Goal: Check status: Check status

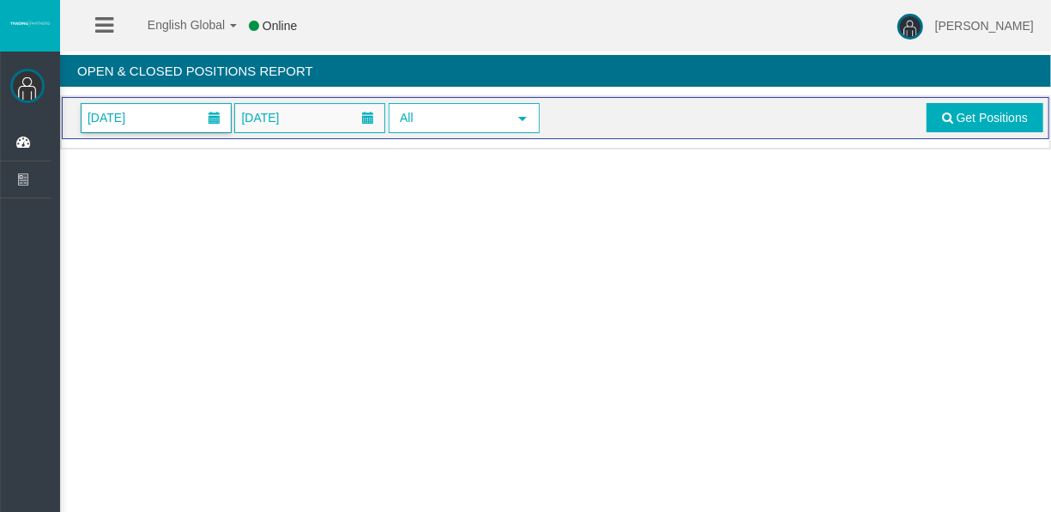
click at [203, 105] on span at bounding box center [214, 118] width 31 height 27
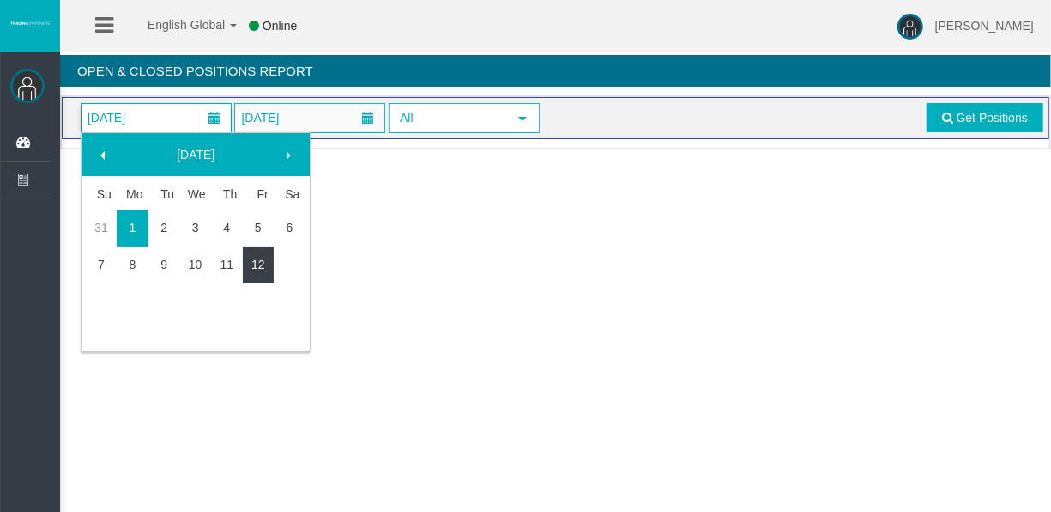
click at [266, 254] on link "12" at bounding box center [259, 264] width 32 height 31
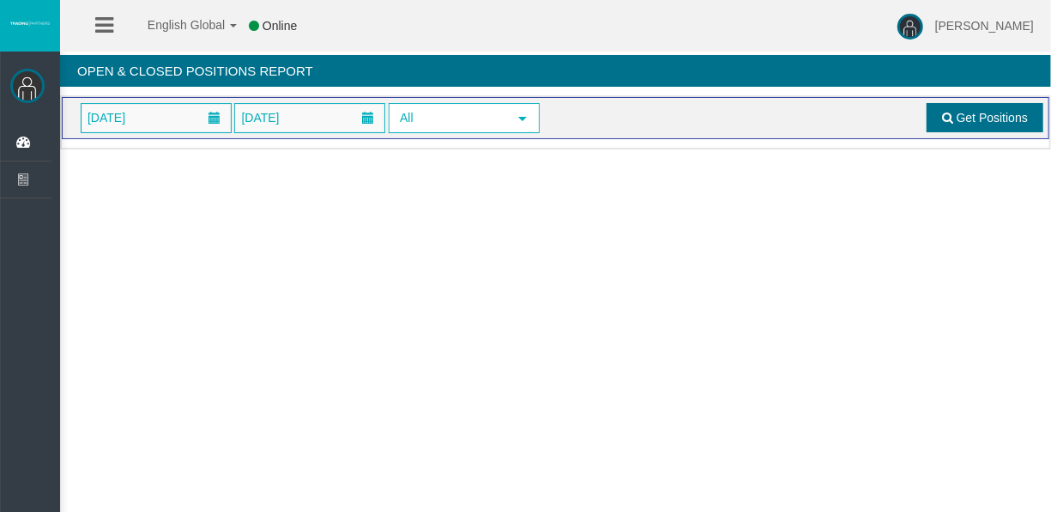
click at [957, 117] on span "Get Positions" at bounding box center [992, 118] width 71 height 14
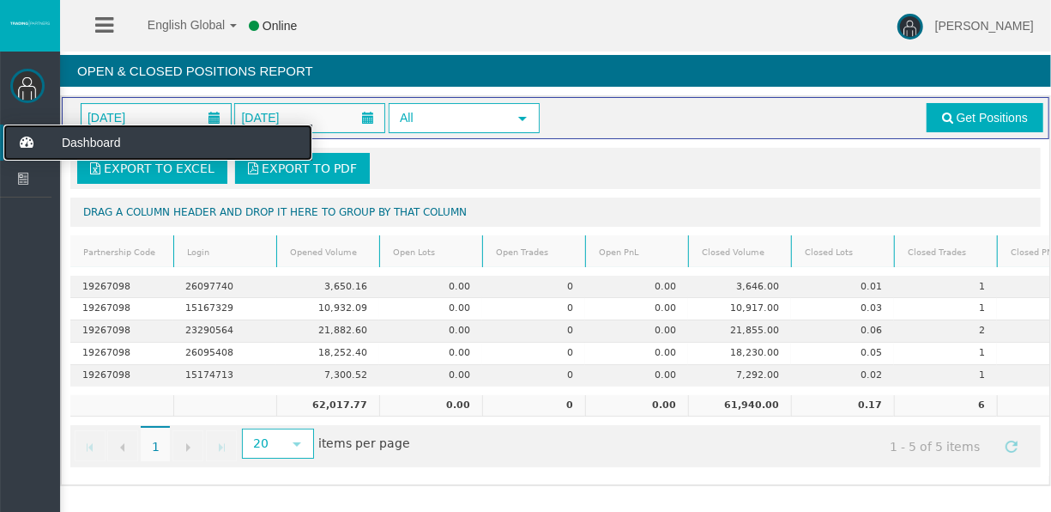
click at [26, 148] on icon at bounding box center [25, 142] width 45 height 36
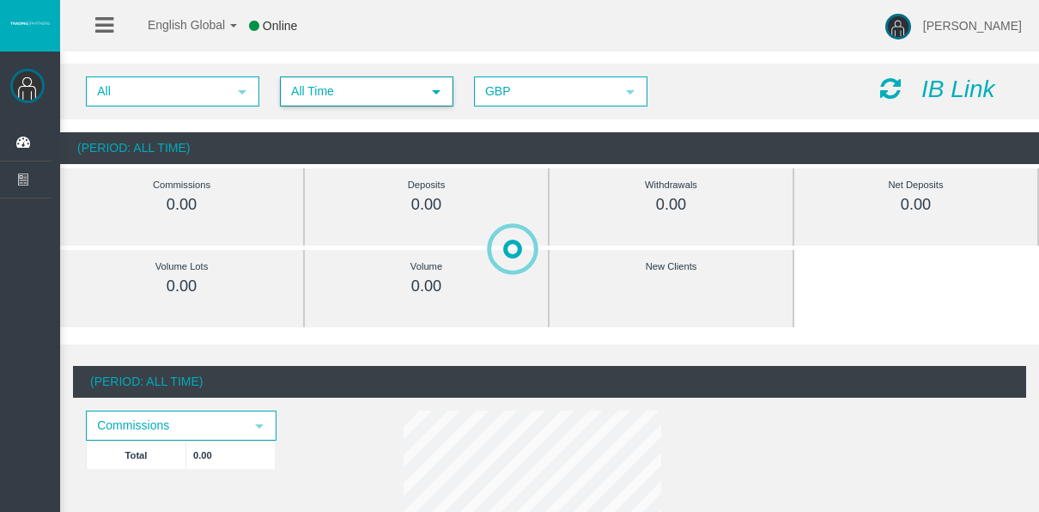
click at [378, 97] on span "All Time" at bounding box center [351, 91] width 139 height 27
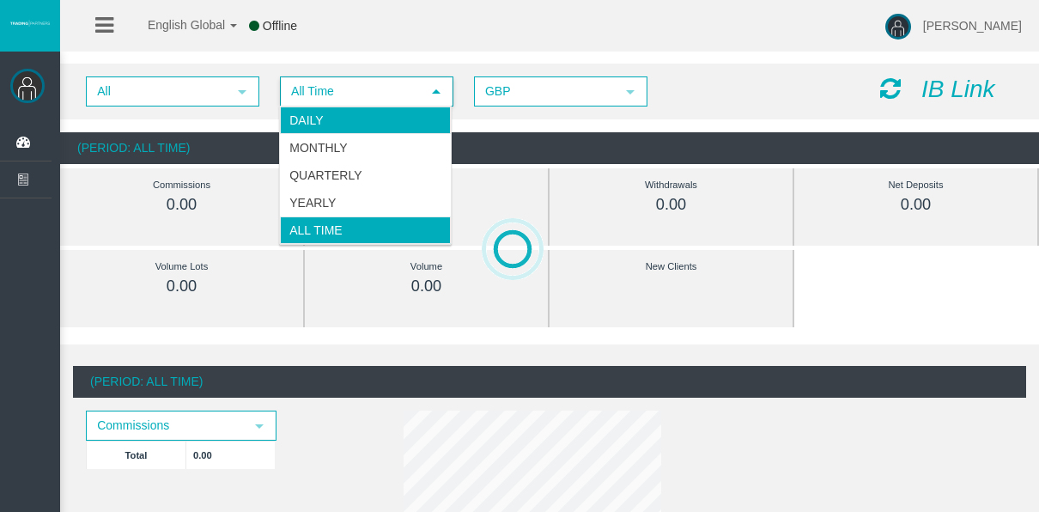
click at [378, 124] on li "Daily" at bounding box center [365, 119] width 171 height 27
click at [378, 124] on ul "Daily Monthly Quarterly Yearly All Time" at bounding box center [365, 174] width 171 height 137
